Goal: Task Accomplishment & Management: Manage account settings

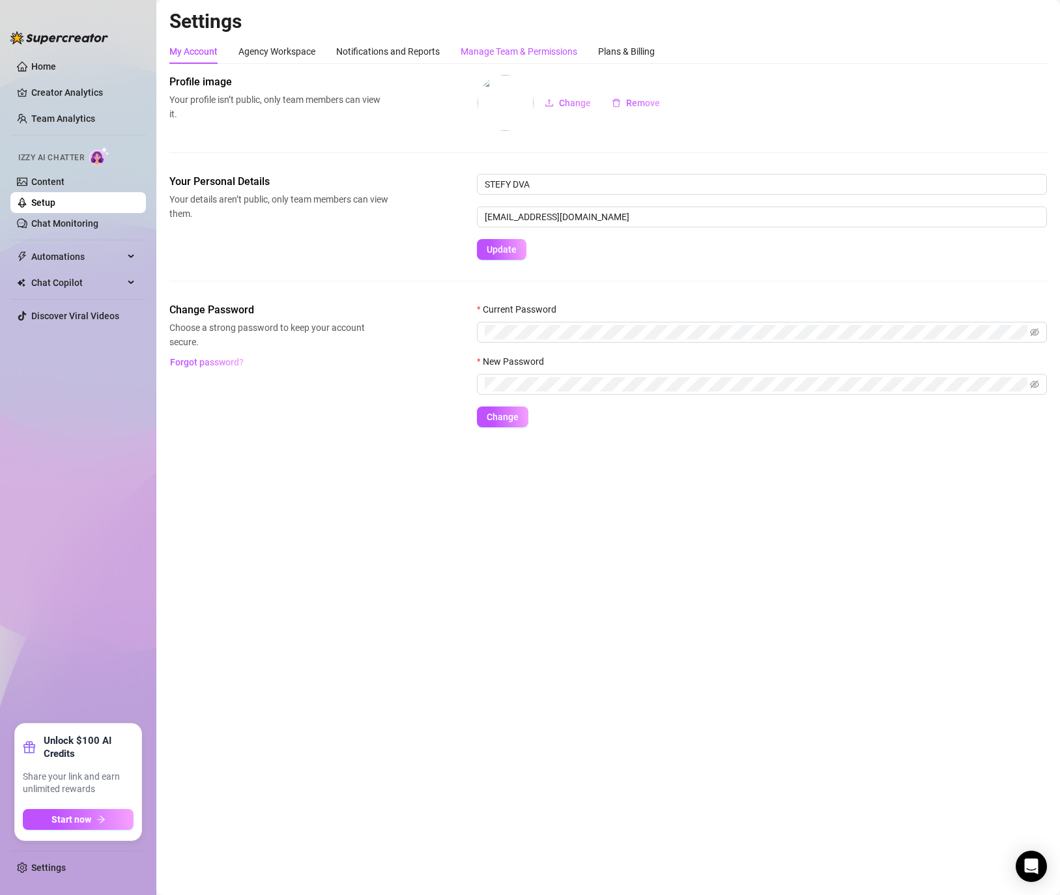
click at [511, 51] on div "Manage Team & Permissions" at bounding box center [519, 51] width 117 height 14
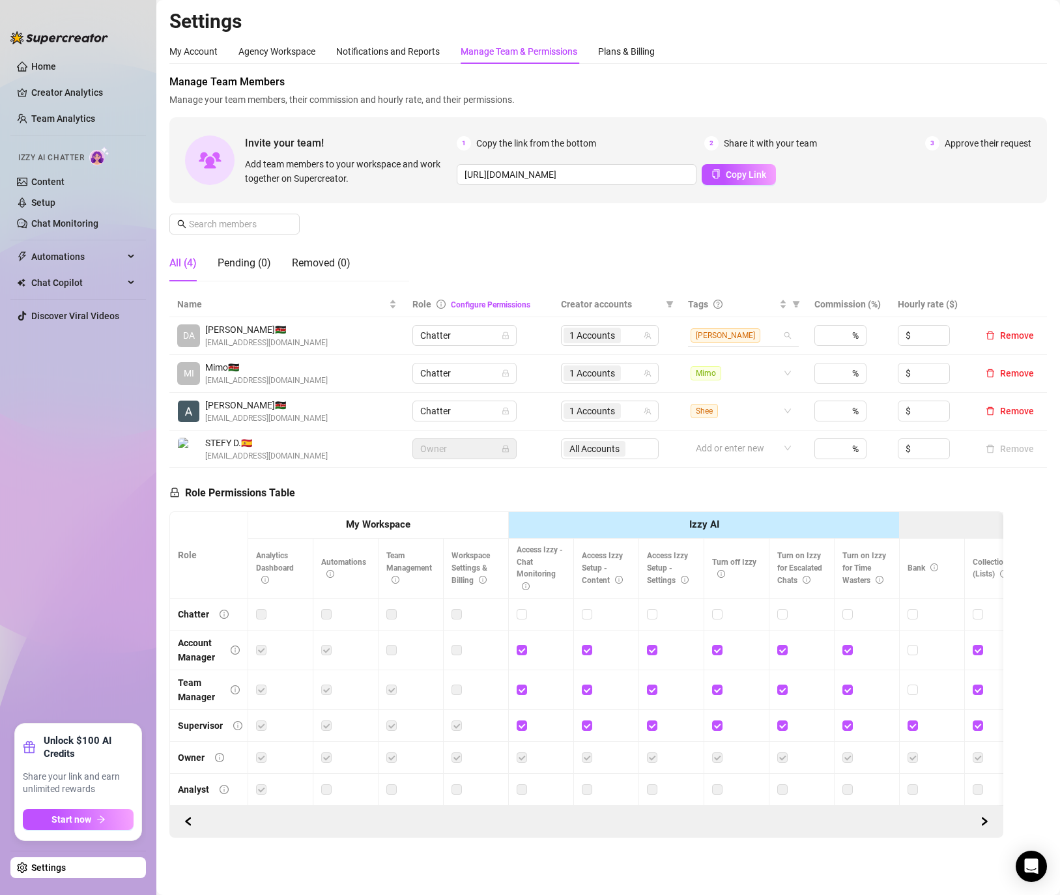
click at [713, 331] on span "[PERSON_NAME]" at bounding box center [725, 335] width 70 height 14
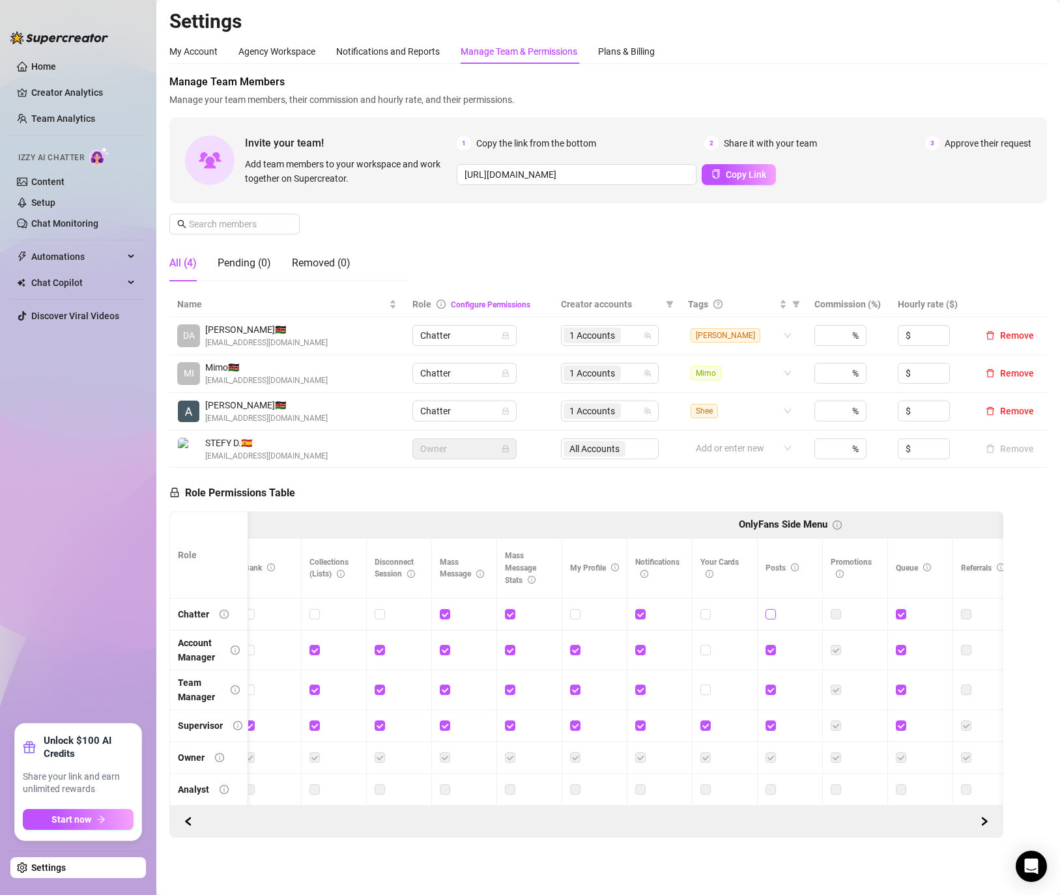
click at [768, 614] on input "checkbox" at bounding box center [769, 613] width 9 height 9
checkbox input "true"
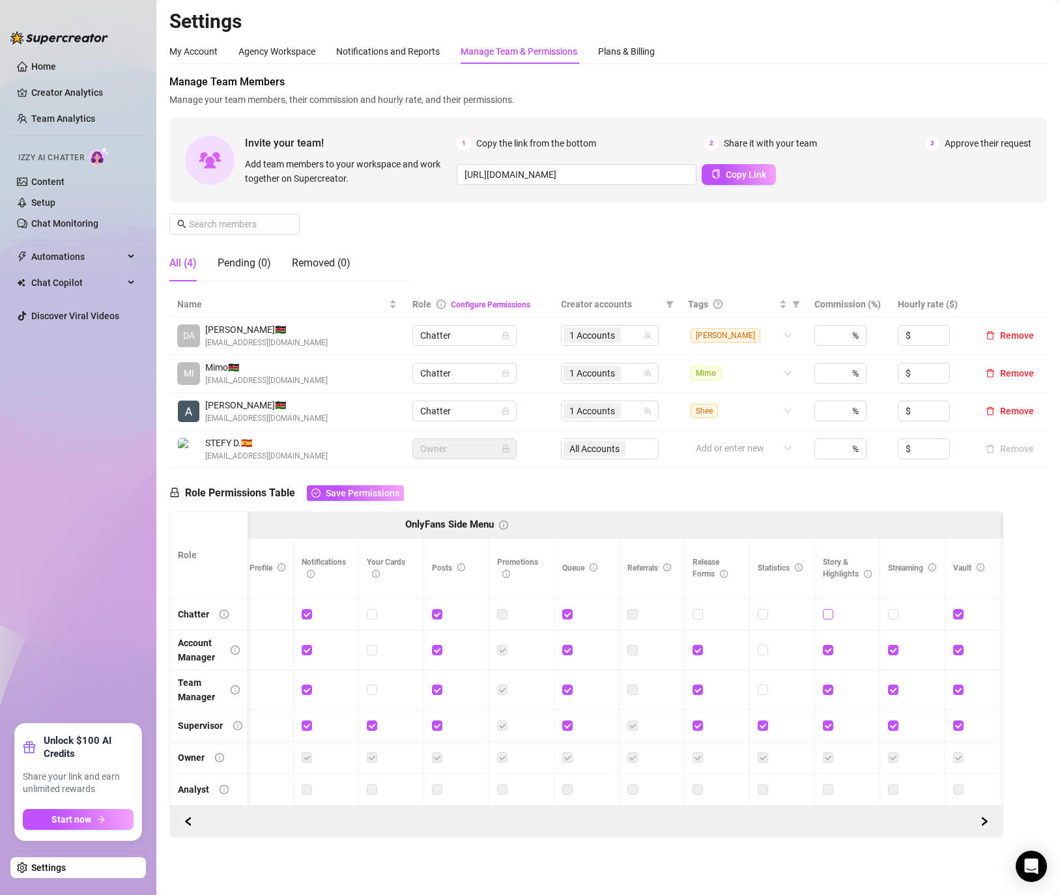
click at [826, 616] on input "checkbox" at bounding box center [827, 613] width 9 height 9
checkbox input "true"
